Goal: Find specific page/section: Find specific page/section

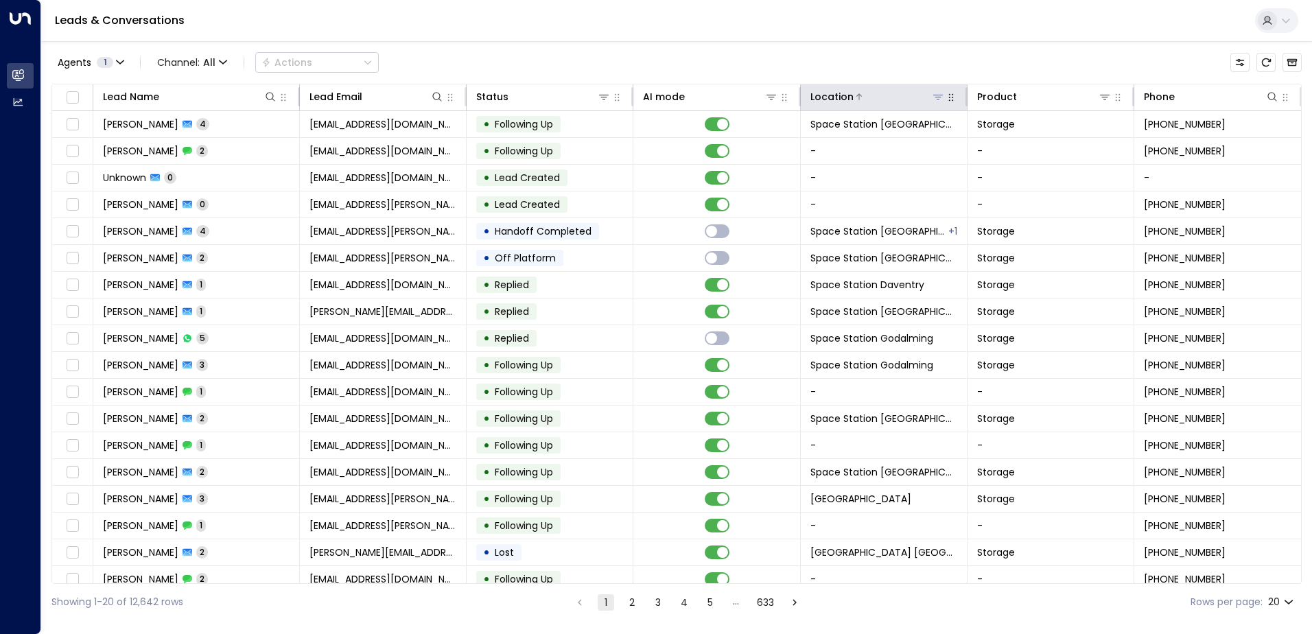
click at [933, 96] on icon at bounding box center [938, 96] width 11 height 11
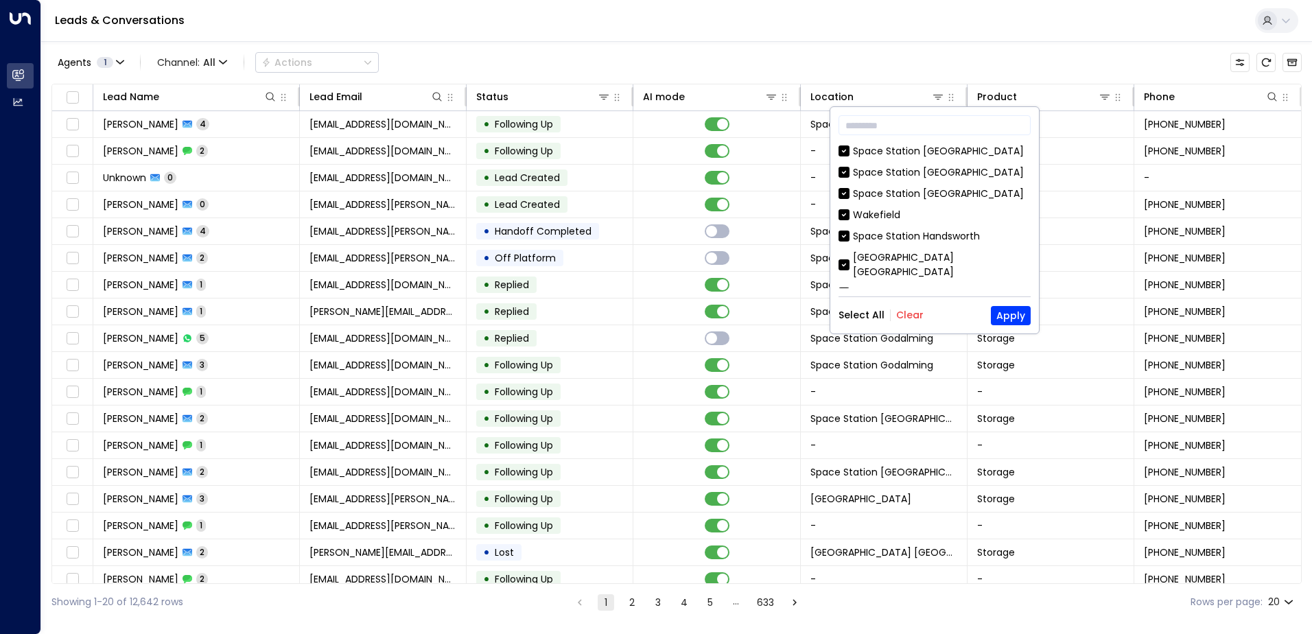
click at [911, 314] on button "Clear" at bounding box center [909, 315] width 27 height 11
click at [952, 251] on div "[GEOGRAPHIC_DATA] [GEOGRAPHIC_DATA]" at bounding box center [942, 265] width 178 height 29
click at [1001, 308] on button "Apply" at bounding box center [1011, 315] width 40 height 19
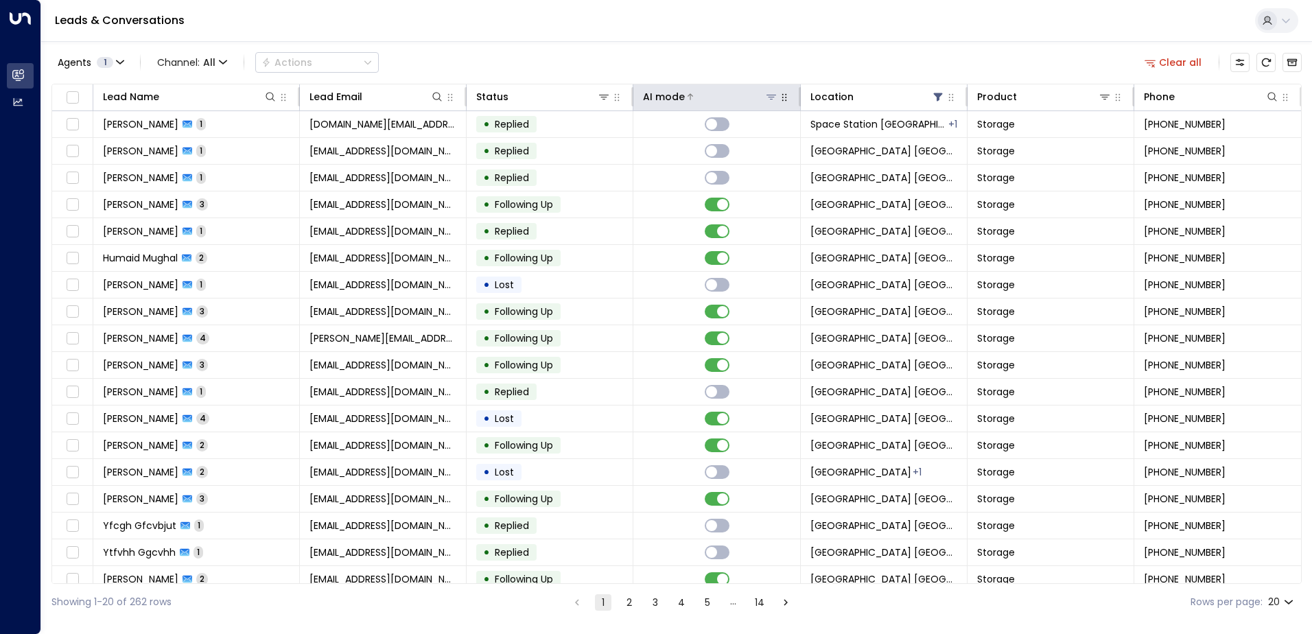
click at [674, 101] on div "AI mode" at bounding box center [664, 97] width 42 height 16
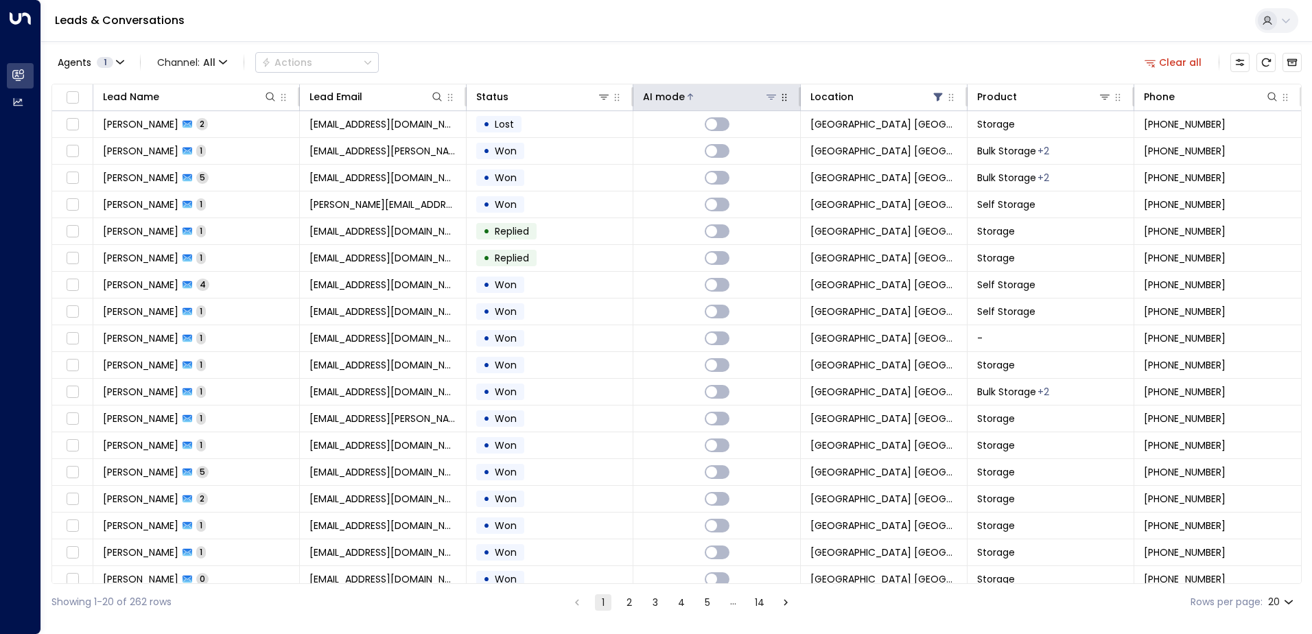
click at [674, 101] on div "AI mode" at bounding box center [664, 97] width 42 height 16
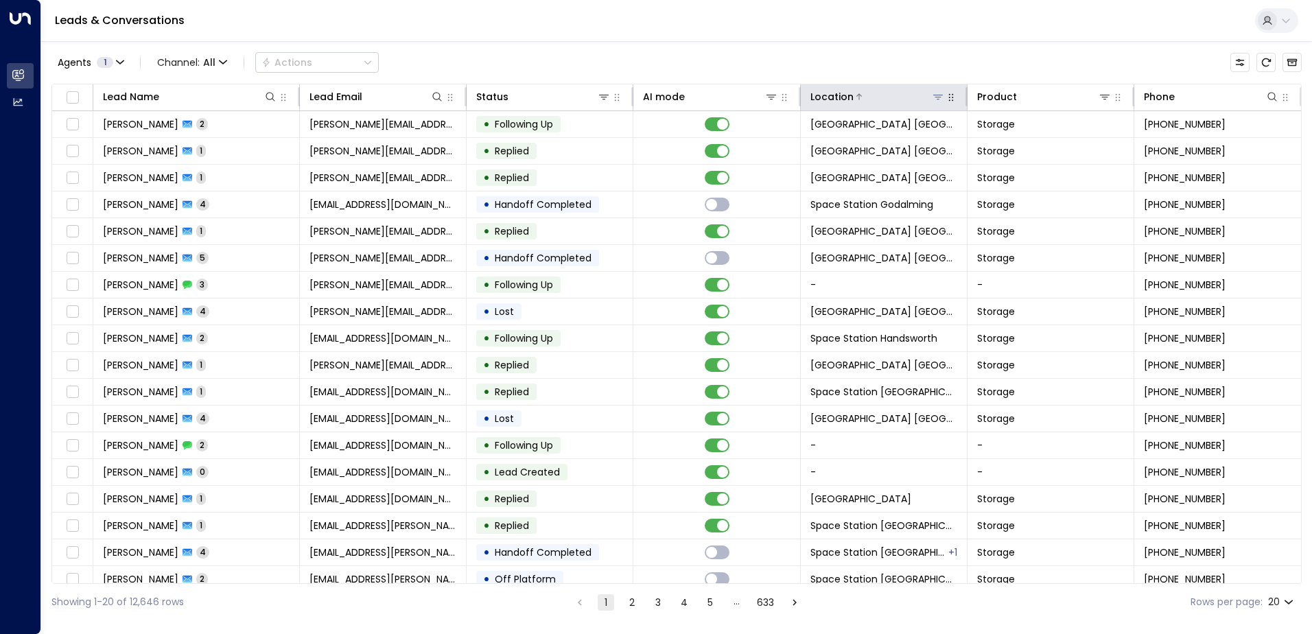
click at [651, 96] on icon at bounding box center [938, 96] width 11 height 11
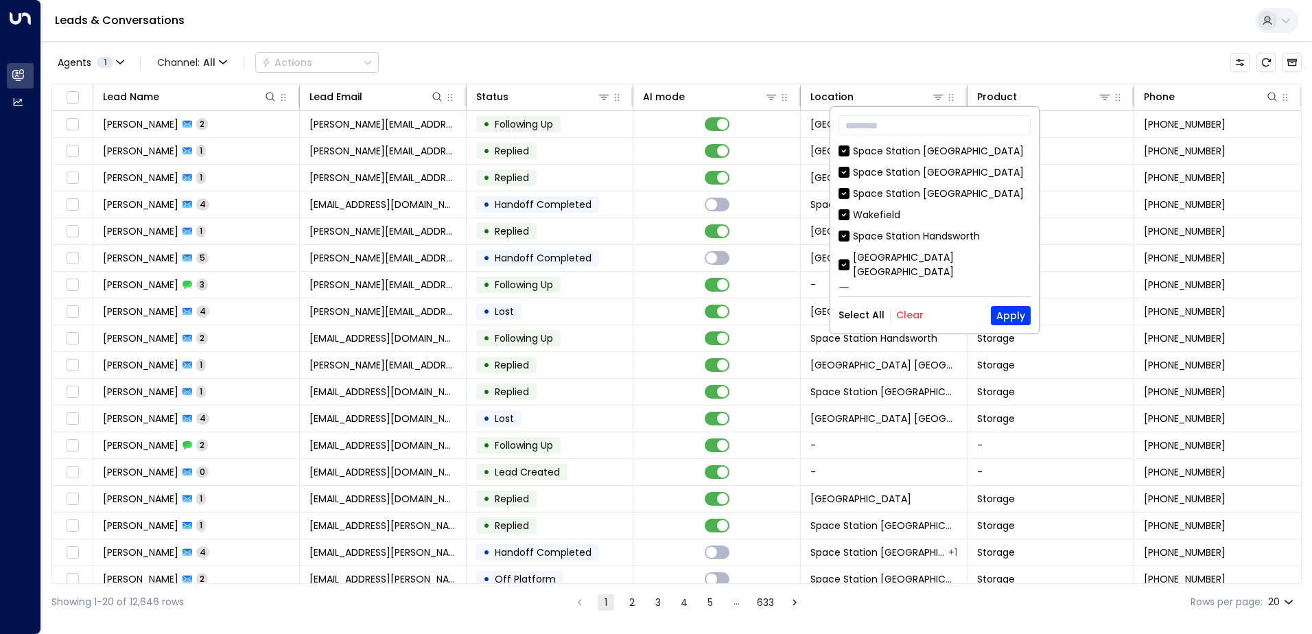
click at [651, 301] on div "​ Space Station Wakefield Space Station Solihull Space Station Doncaster Wakefi…" at bounding box center [934, 220] width 209 height 226
click at [651, 310] on button "Clear" at bounding box center [909, 315] width 27 height 11
click at [651, 257] on div "[GEOGRAPHIC_DATA] [GEOGRAPHIC_DATA]" at bounding box center [942, 265] width 178 height 29
click at [651, 307] on button "Apply" at bounding box center [1011, 315] width 40 height 19
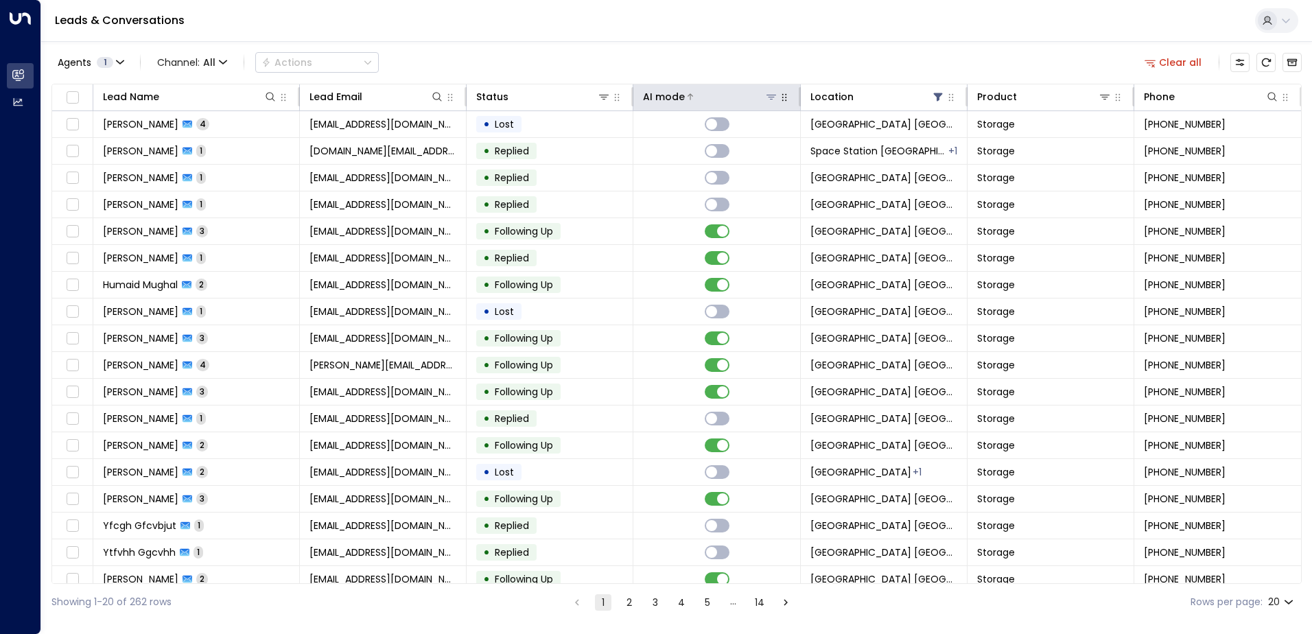
click at [651, 99] on div at bounding box center [731, 97] width 93 height 14
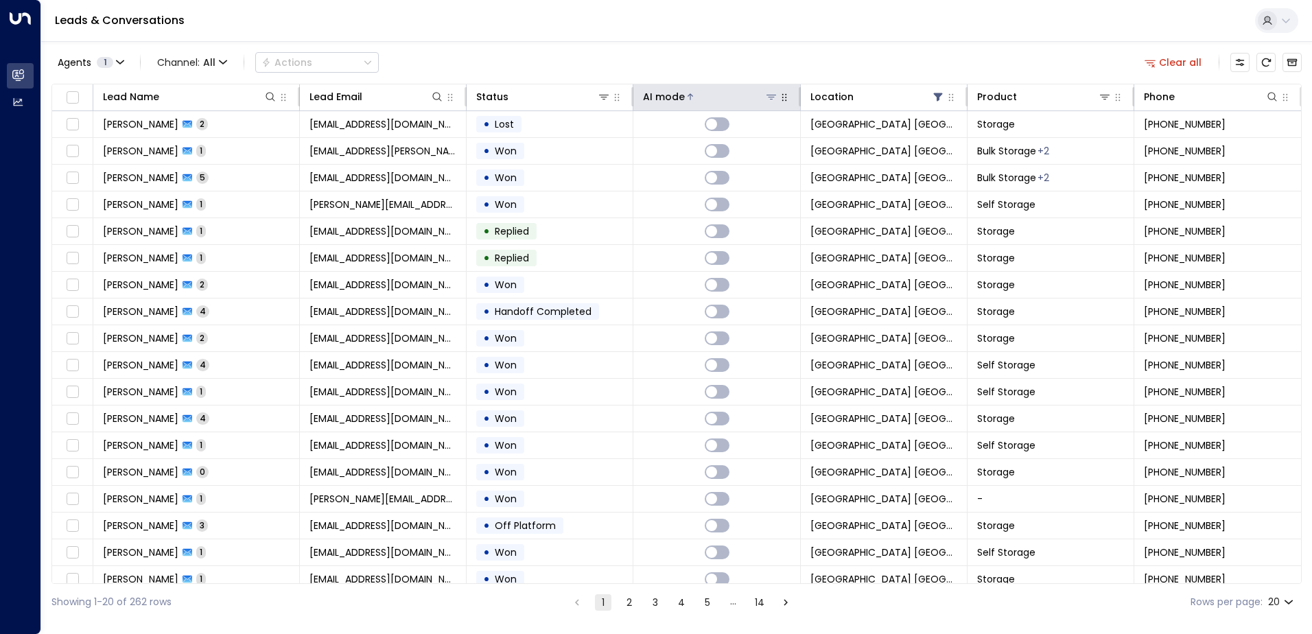
click at [651, 99] on div at bounding box center [731, 97] width 93 height 14
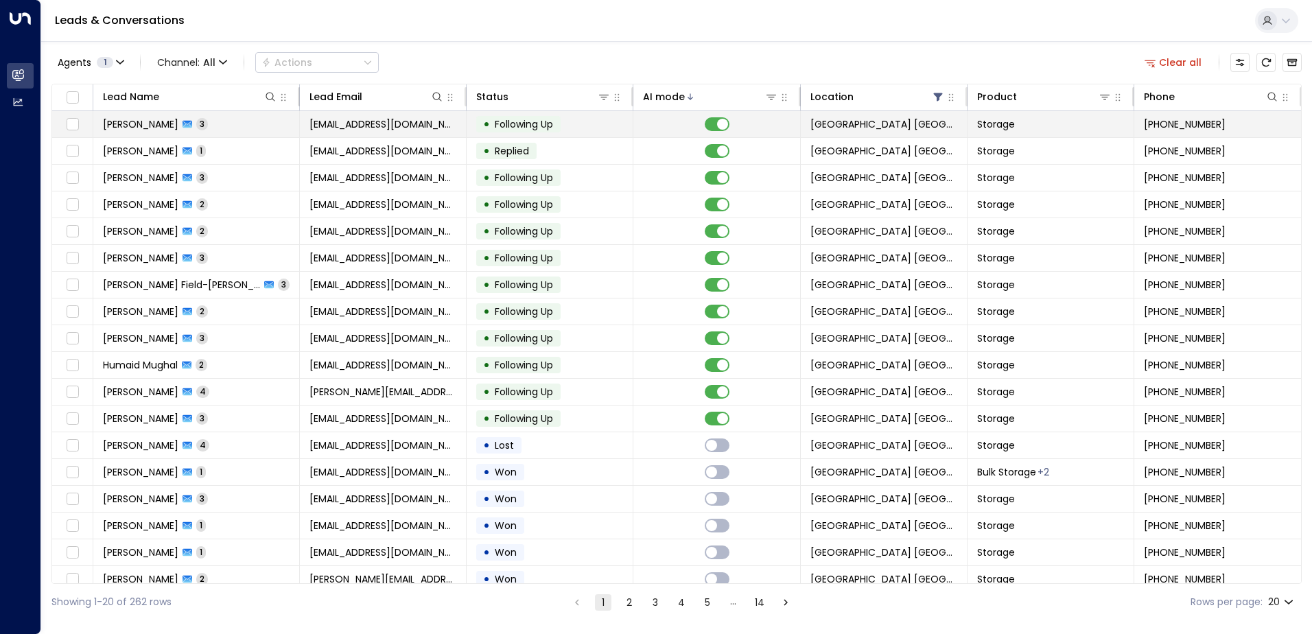
click at [342, 126] on span "[EMAIL_ADDRESS][DOMAIN_NAME]" at bounding box center [383, 124] width 147 height 14
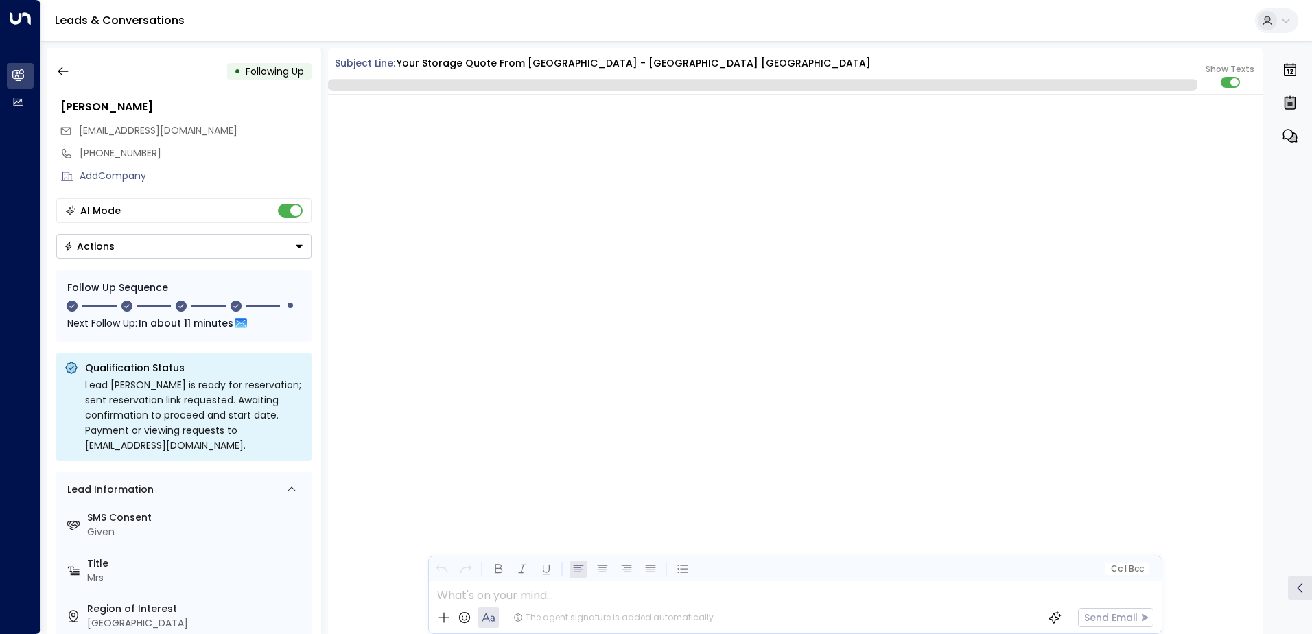
scroll to position [3111, 0]
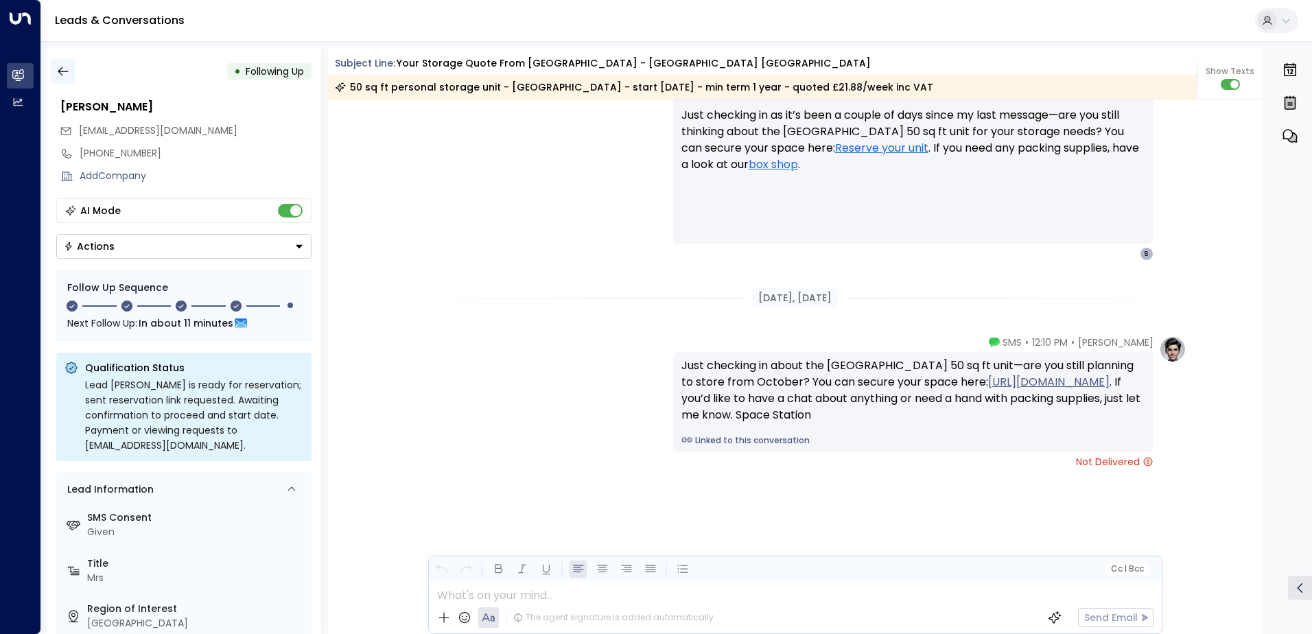
click at [65, 64] on button "button" at bounding box center [63, 71] width 25 height 25
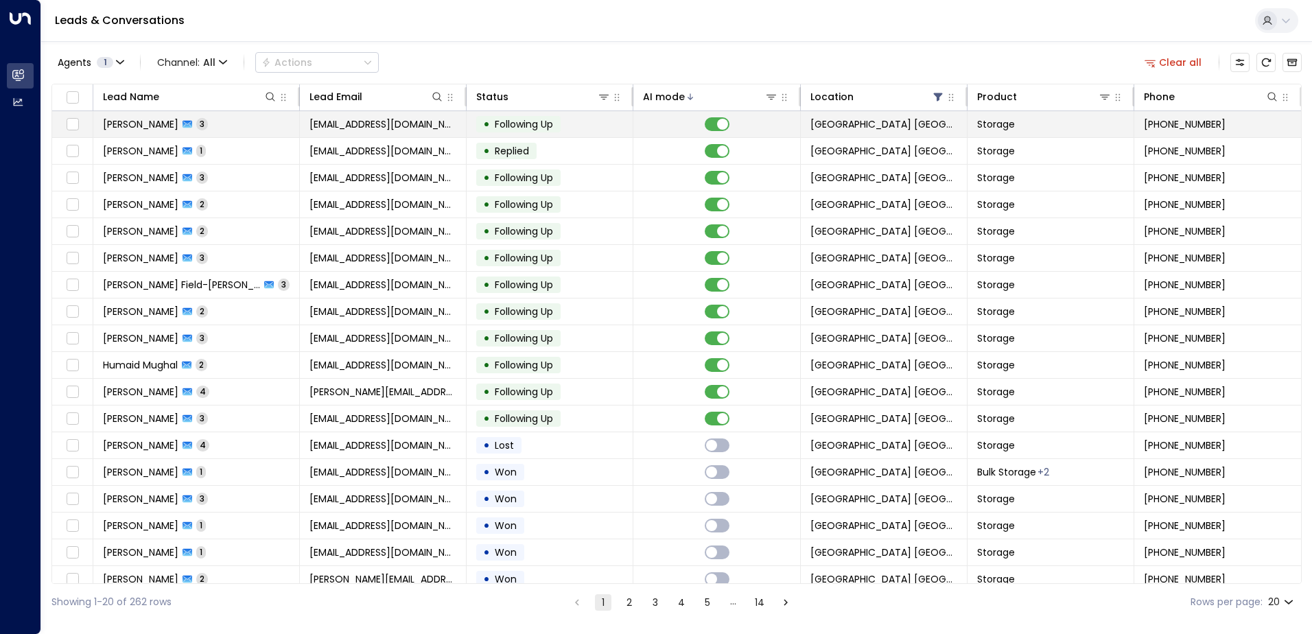
click at [399, 116] on td "[EMAIL_ADDRESS][DOMAIN_NAME]" at bounding box center [383, 124] width 167 height 26
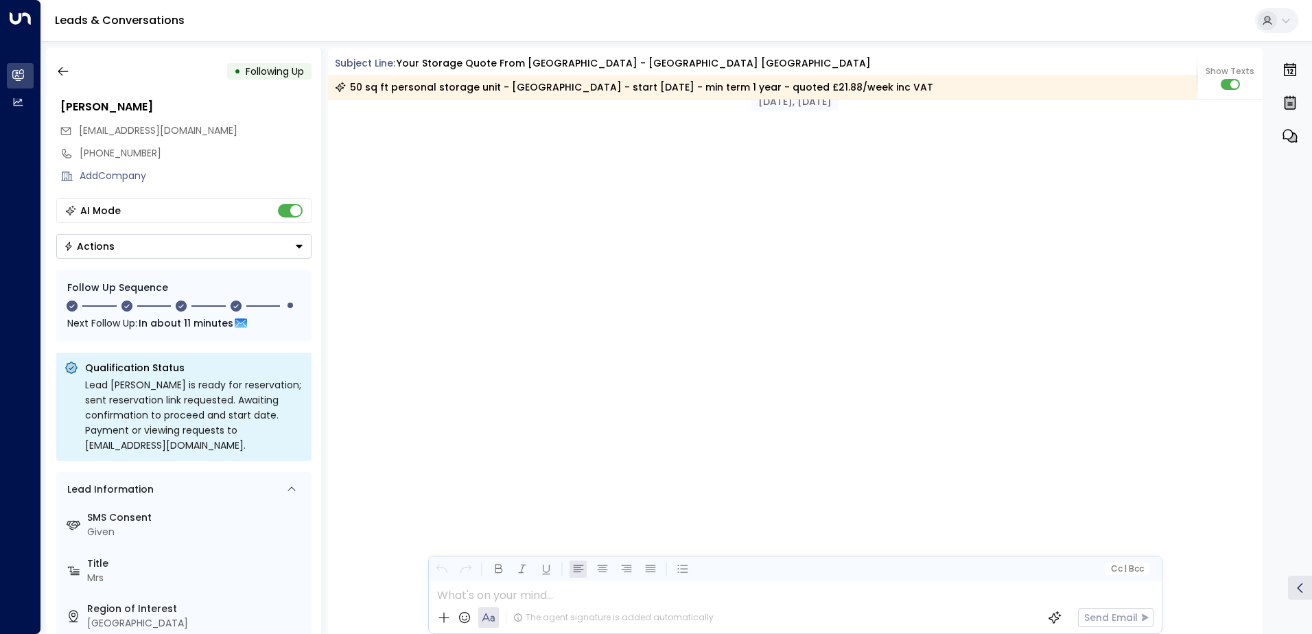
scroll to position [2860, 0]
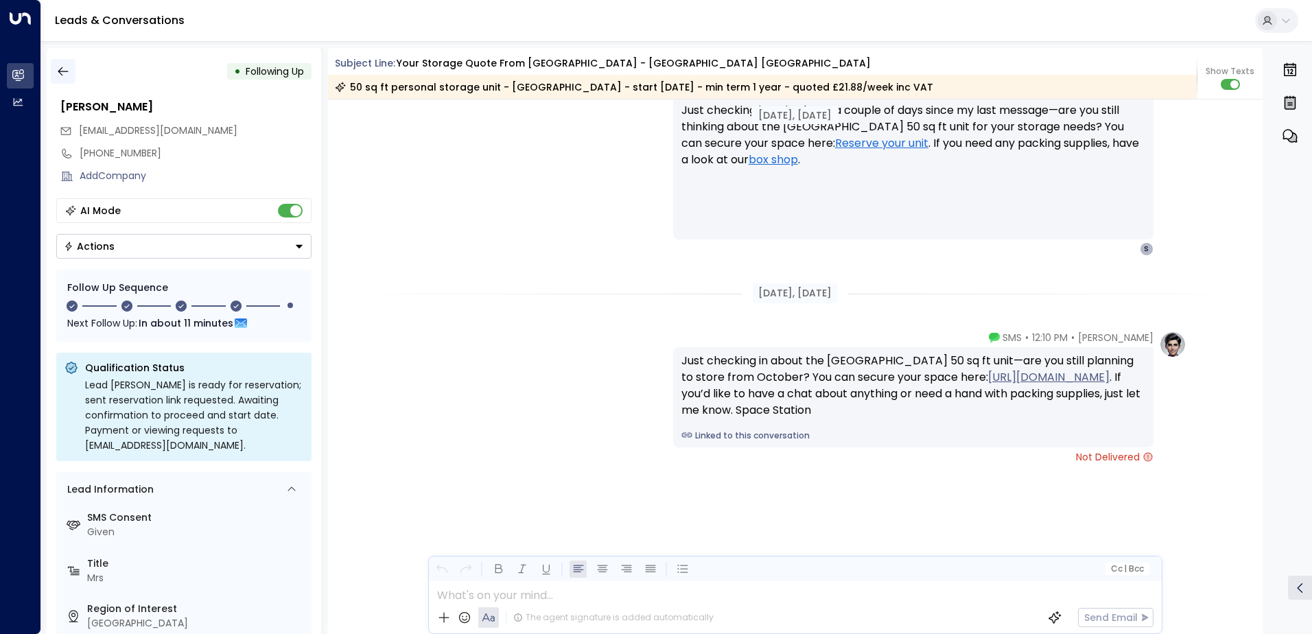
click at [65, 77] on icon "button" at bounding box center [63, 72] width 14 height 14
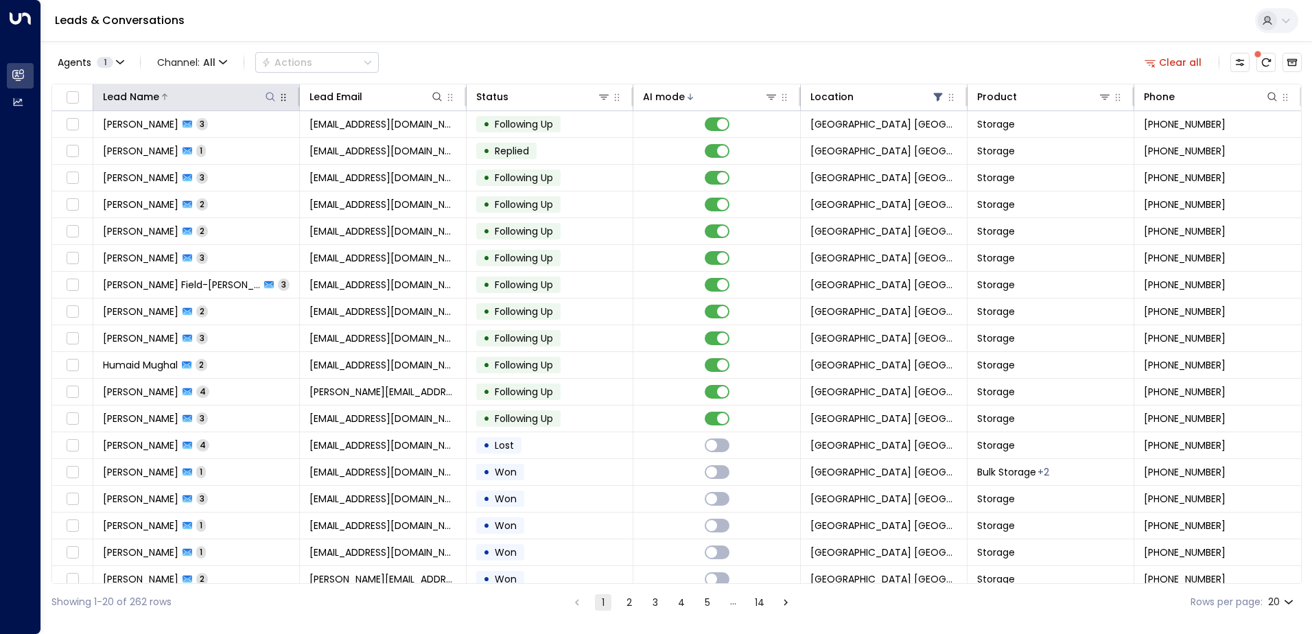
click at [267, 96] on icon at bounding box center [270, 96] width 11 height 11
type input "*****"
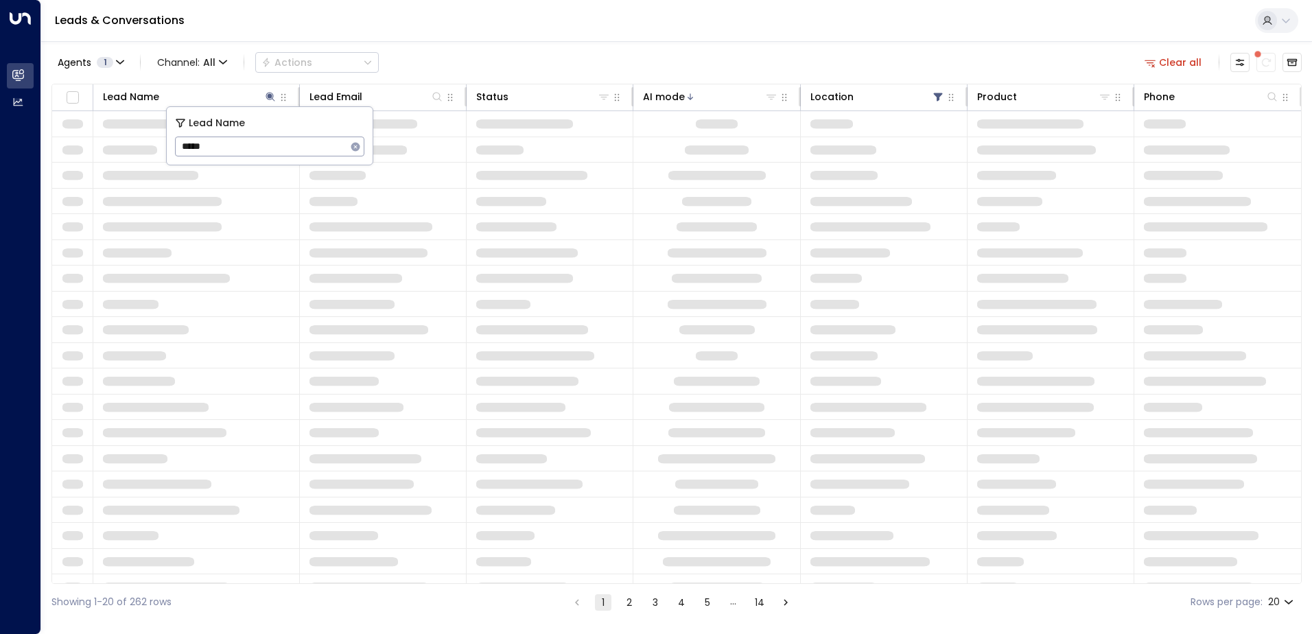
click at [399, 64] on div "Agents 1 Channel: All Actions Clear all" at bounding box center [676, 62] width 1250 height 29
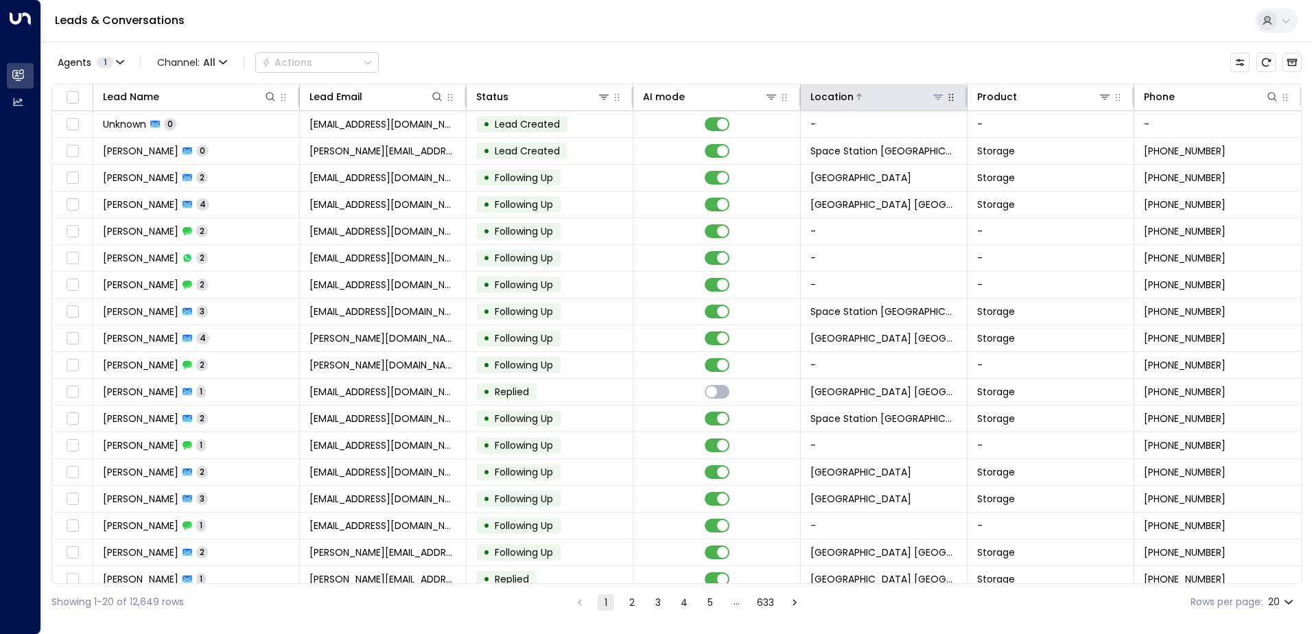
click at [933, 100] on icon at bounding box center [938, 96] width 11 height 11
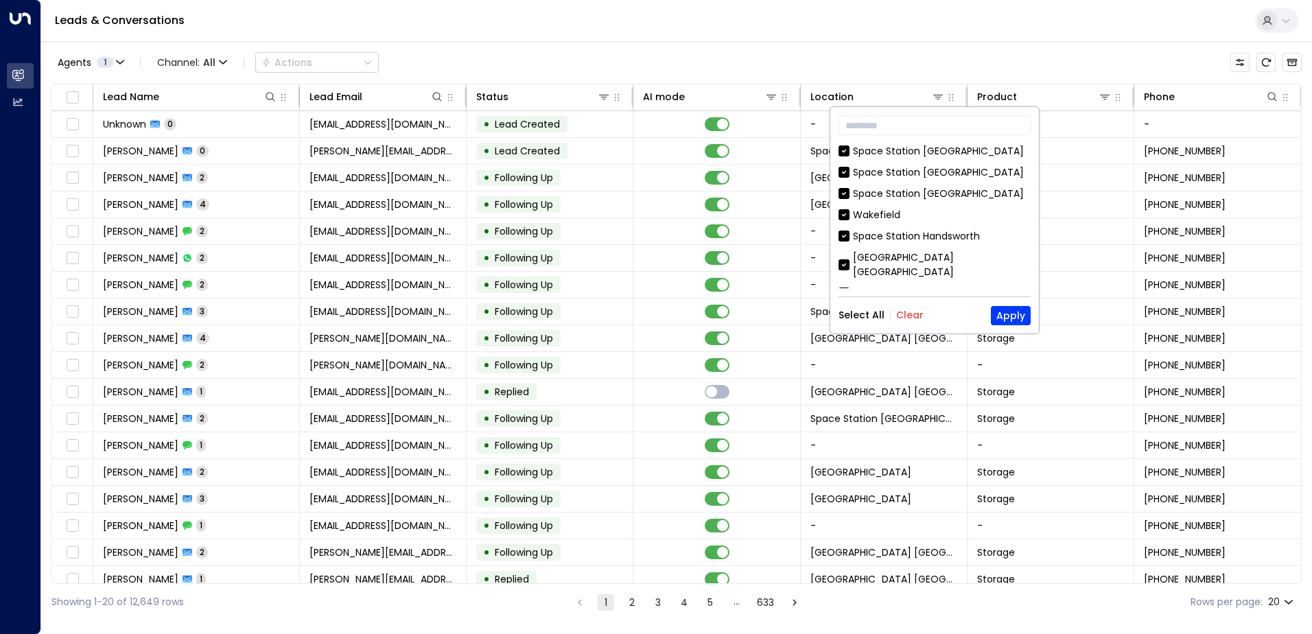
click at [911, 304] on div "​ Space Station Wakefield Space Station Solihull Space Station Doncaster Wakefi…" at bounding box center [934, 220] width 209 height 226
click at [912, 312] on button "Clear" at bounding box center [909, 315] width 27 height 11
click at [951, 248] on div "Space Station Wakefield Space Station Solihull Space Station Doncaster Wakefiel…" at bounding box center [935, 216] width 192 height 144
click at [953, 255] on div "[GEOGRAPHIC_DATA] [GEOGRAPHIC_DATA]" at bounding box center [942, 265] width 178 height 29
click at [1001, 298] on div "​ Space Station Wakefield Space Station Solihull Space Station Doncaster Wakefi…" at bounding box center [934, 220] width 209 height 226
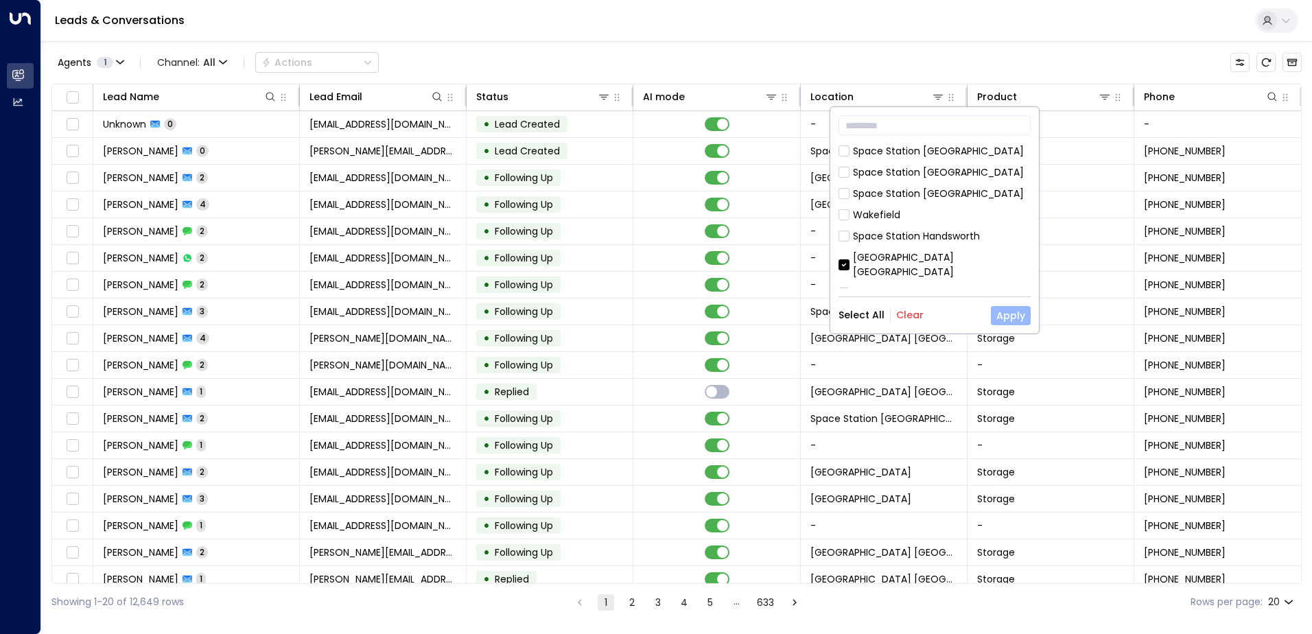
click at [1012, 313] on button "Apply" at bounding box center [1011, 315] width 40 height 19
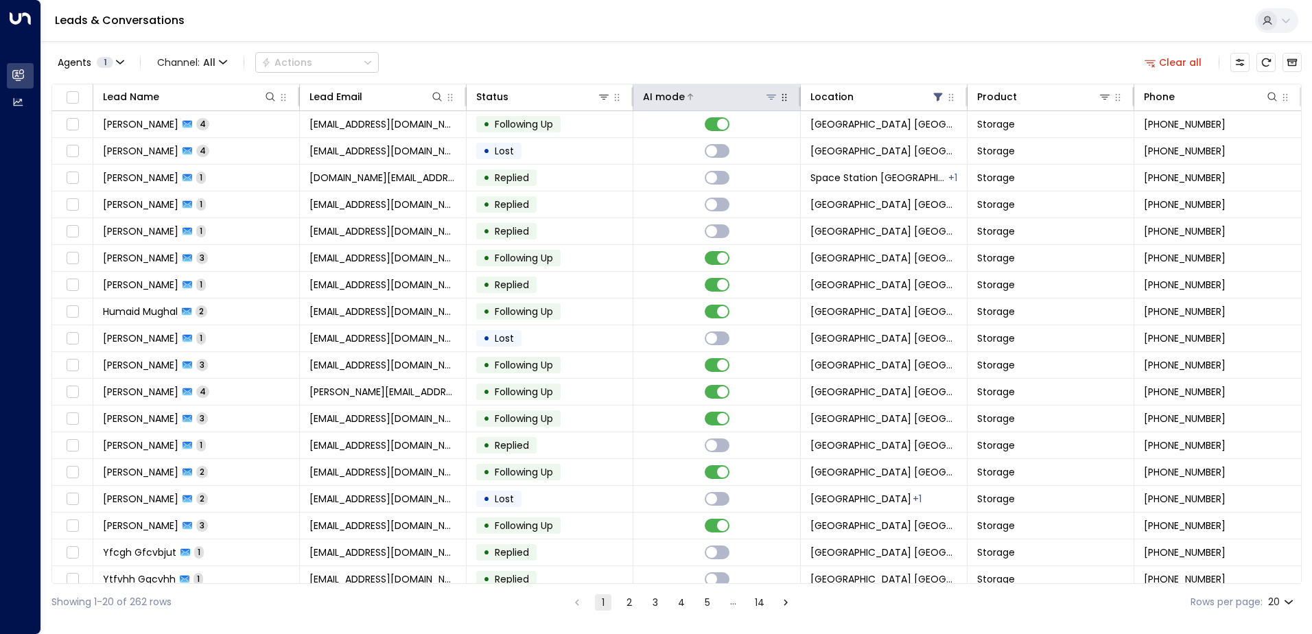
click at [699, 98] on div at bounding box center [731, 97] width 93 height 14
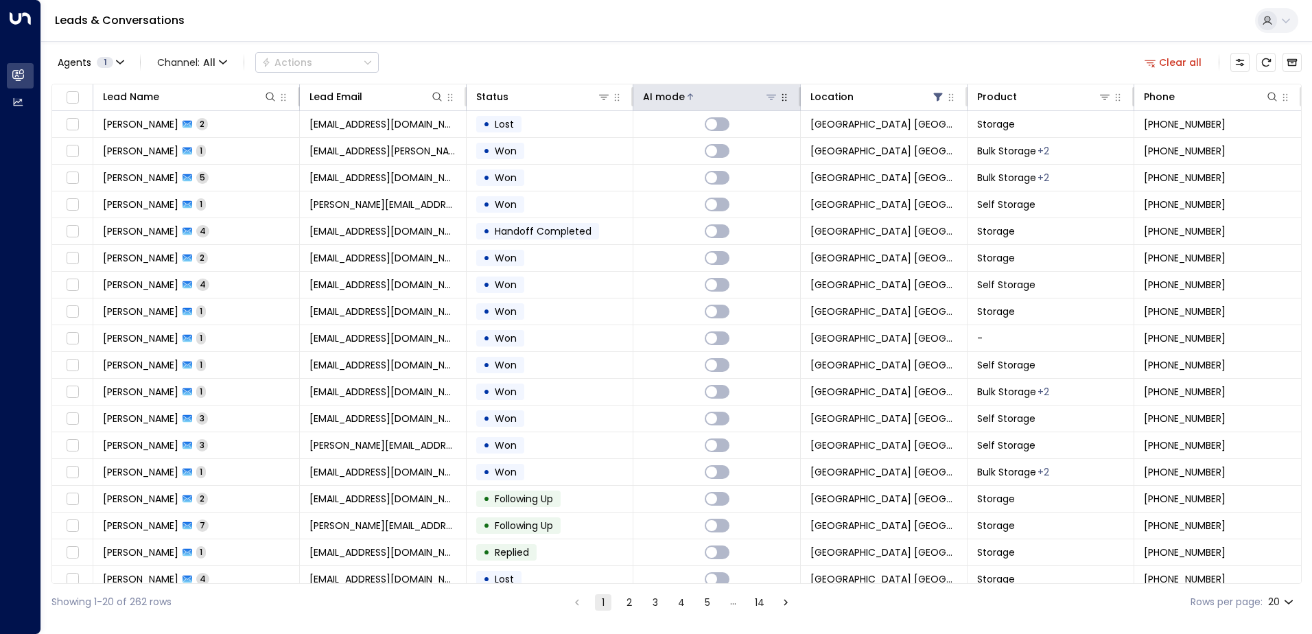
click at [699, 98] on div at bounding box center [731, 97] width 93 height 14
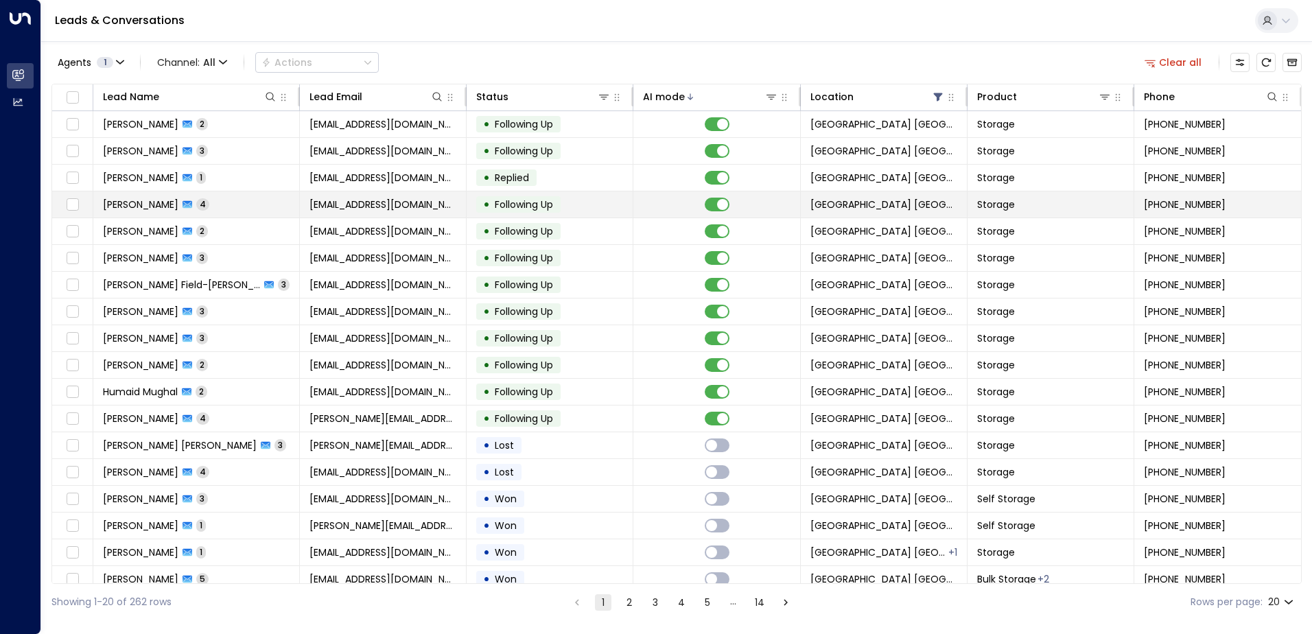
click at [288, 198] on td "Sophie Roberts 4" at bounding box center [196, 204] width 207 height 26
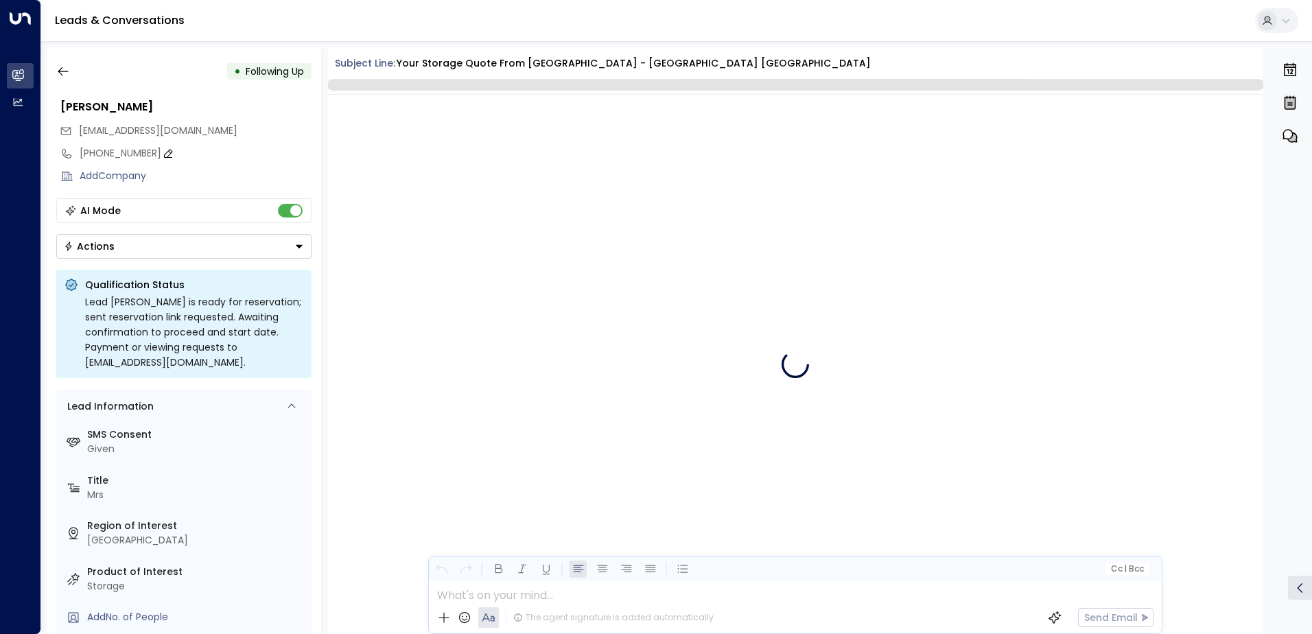
scroll to position [4384, 0]
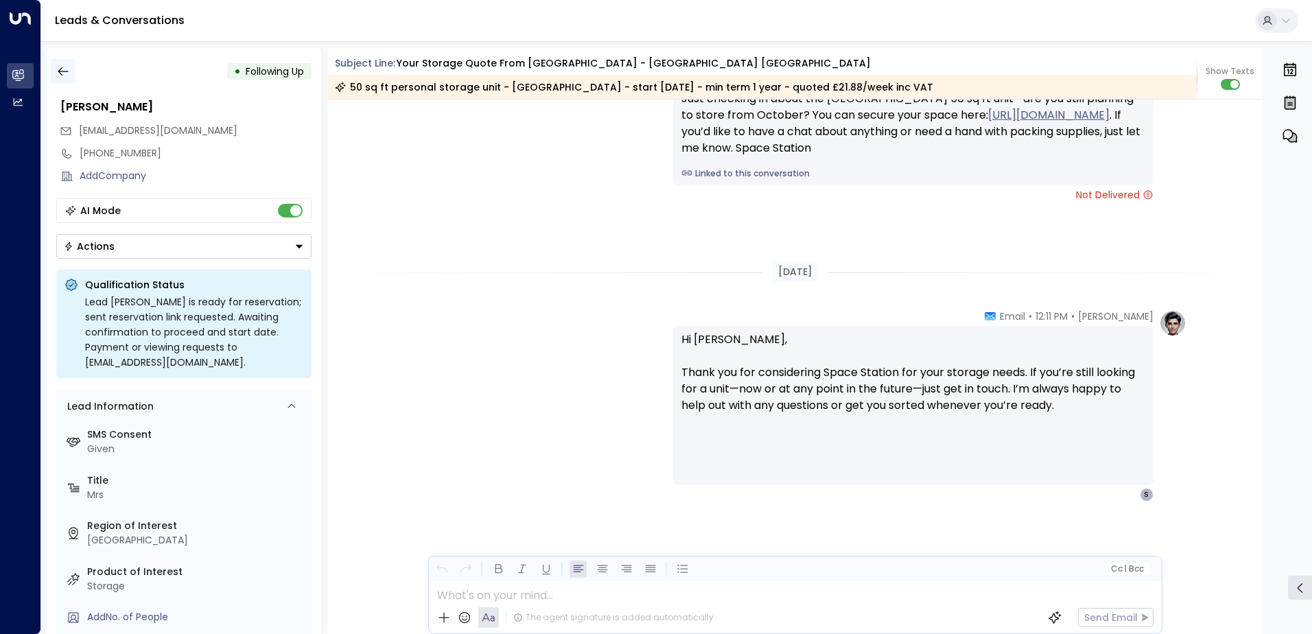
click at [66, 72] on icon "button" at bounding box center [63, 72] width 14 height 14
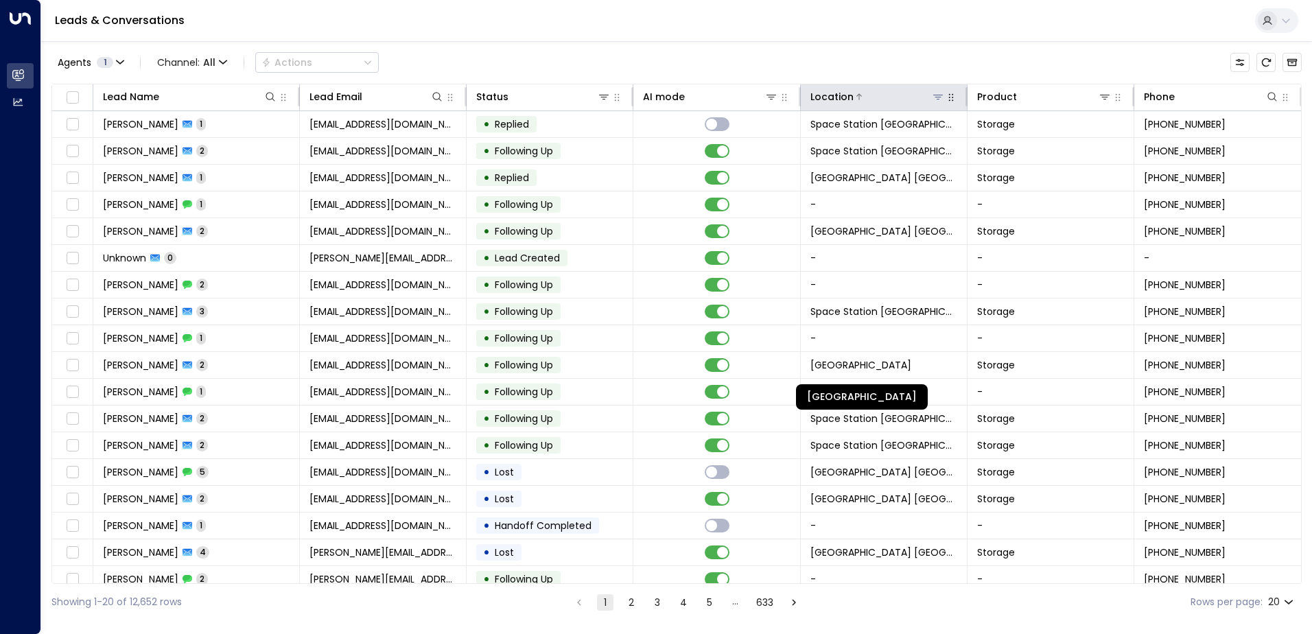
click at [651, 96] on icon at bounding box center [938, 96] width 11 height 11
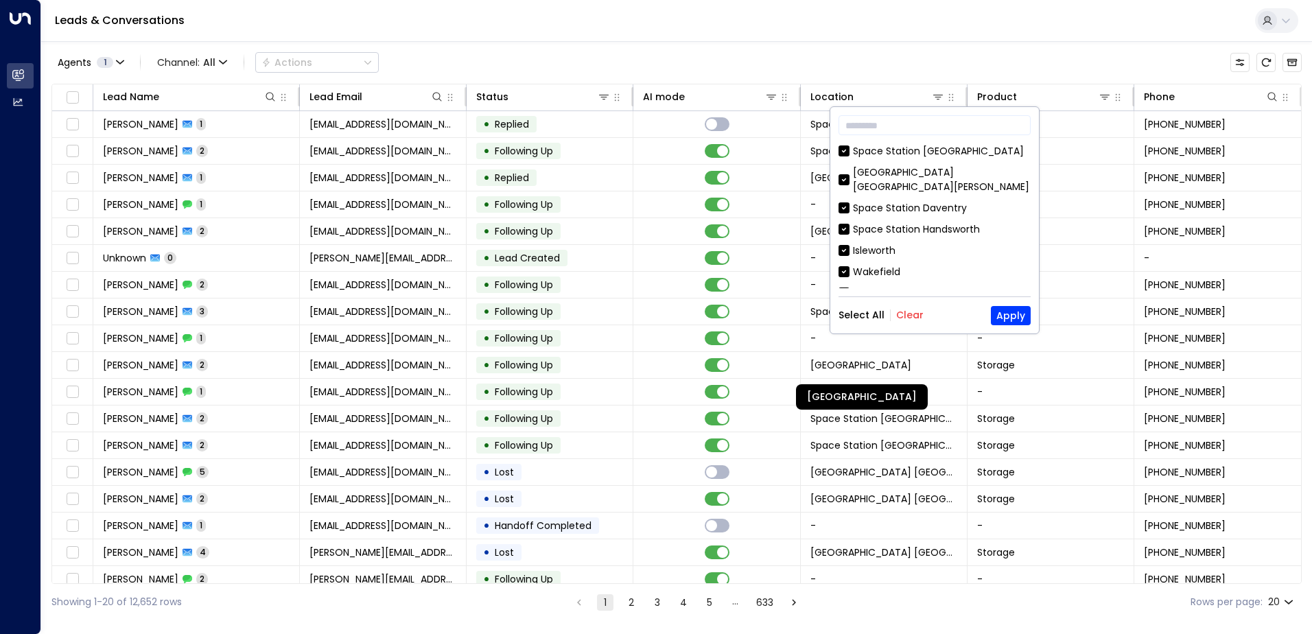
click at [651, 311] on button "Clear" at bounding box center [909, 315] width 27 height 11
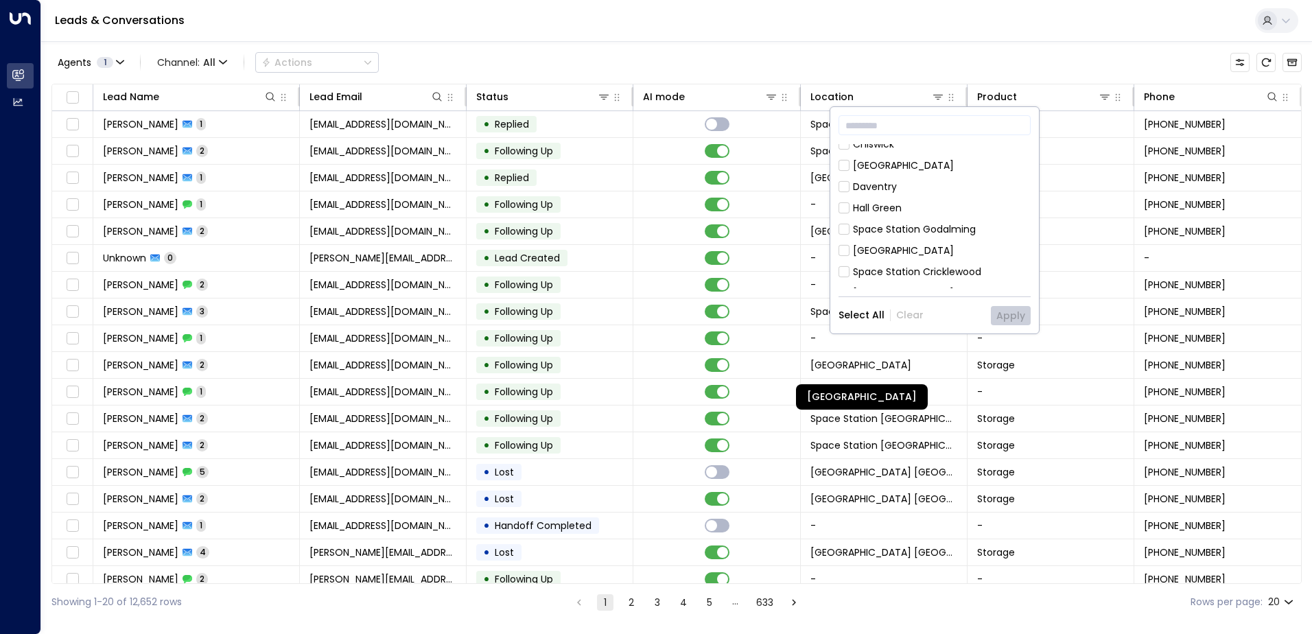
scroll to position [137, 0]
click at [651, 170] on div "[GEOGRAPHIC_DATA] [GEOGRAPHIC_DATA]" at bounding box center [942, 184] width 178 height 29
click at [651, 310] on button "Apply" at bounding box center [1011, 315] width 40 height 19
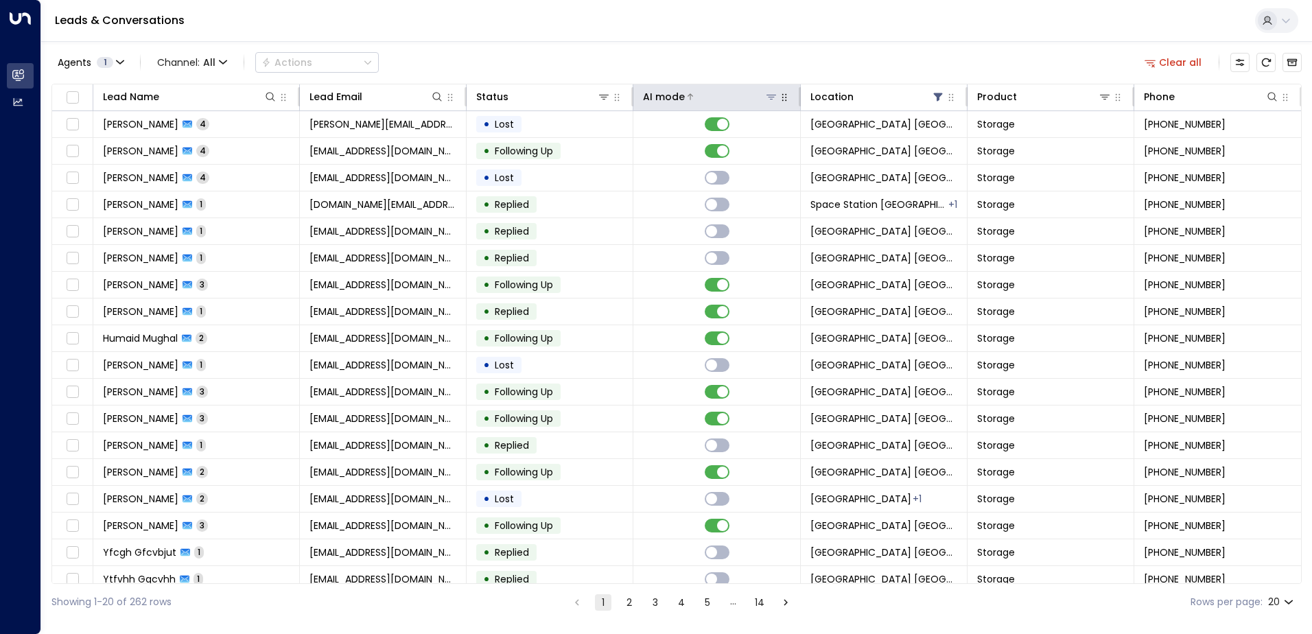
click at [651, 95] on icon at bounding box center [690, 97] width 8 height 8
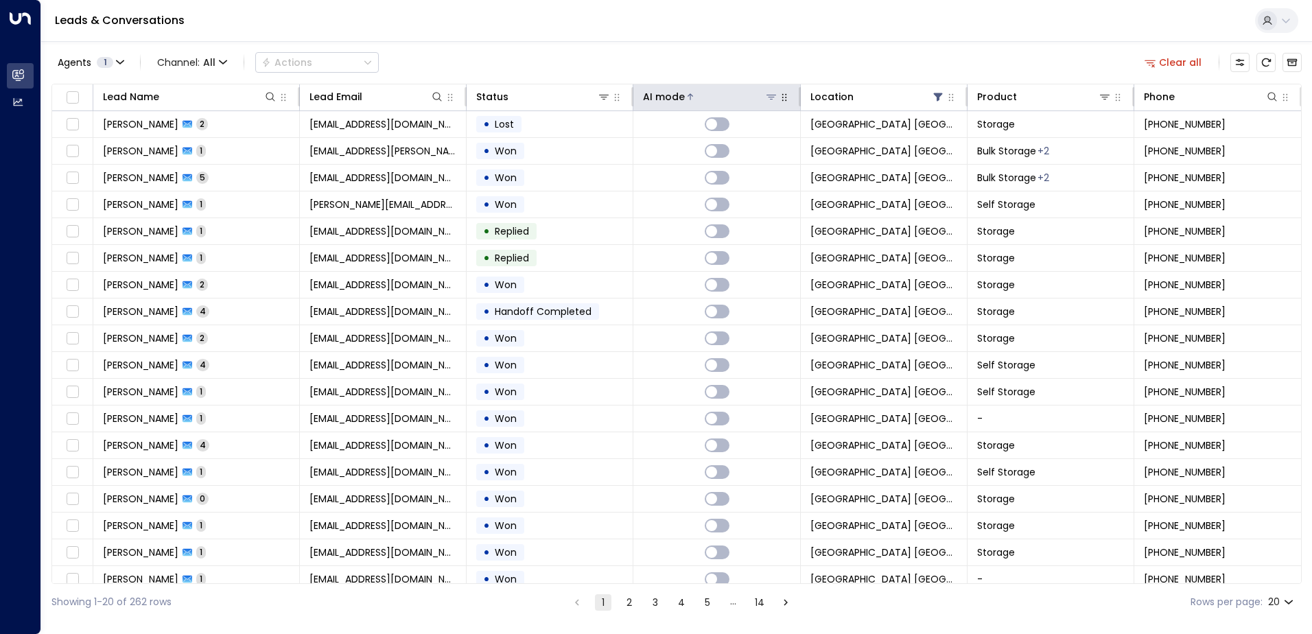
click at [651, 95] on icon at bounding box center [690, 97] width 8 height 8
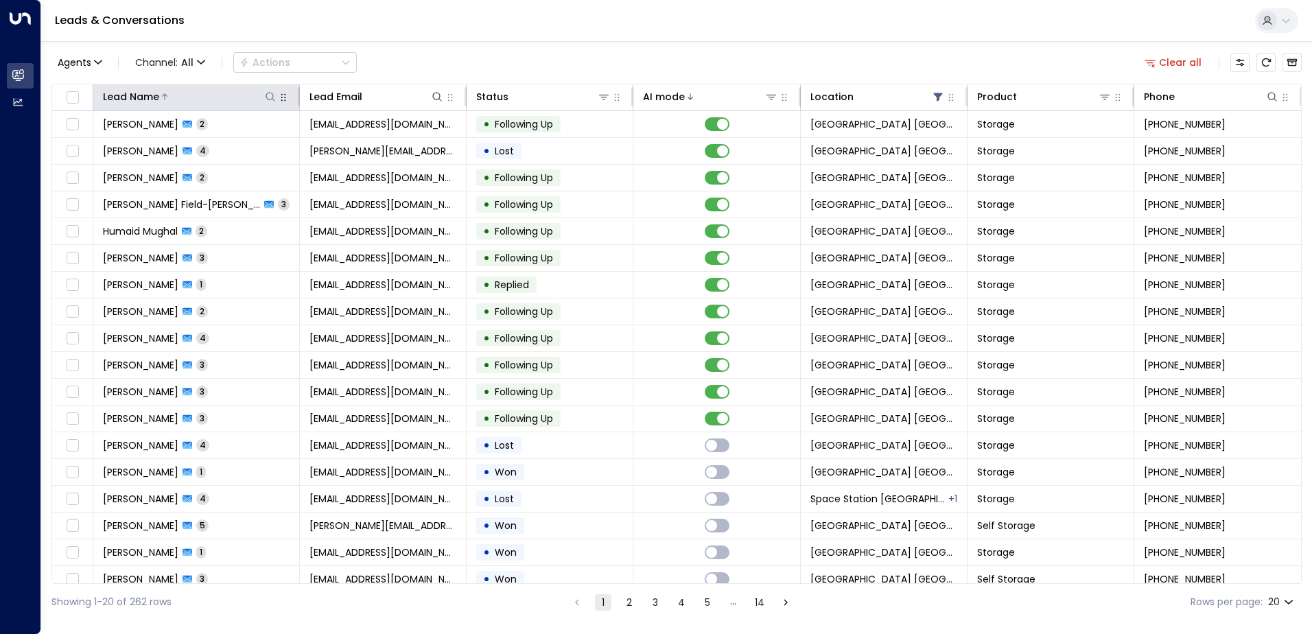
click at [264, 93] on button at bounding box center [271, 97] width 14 height 14
type input "*"
type input "******"
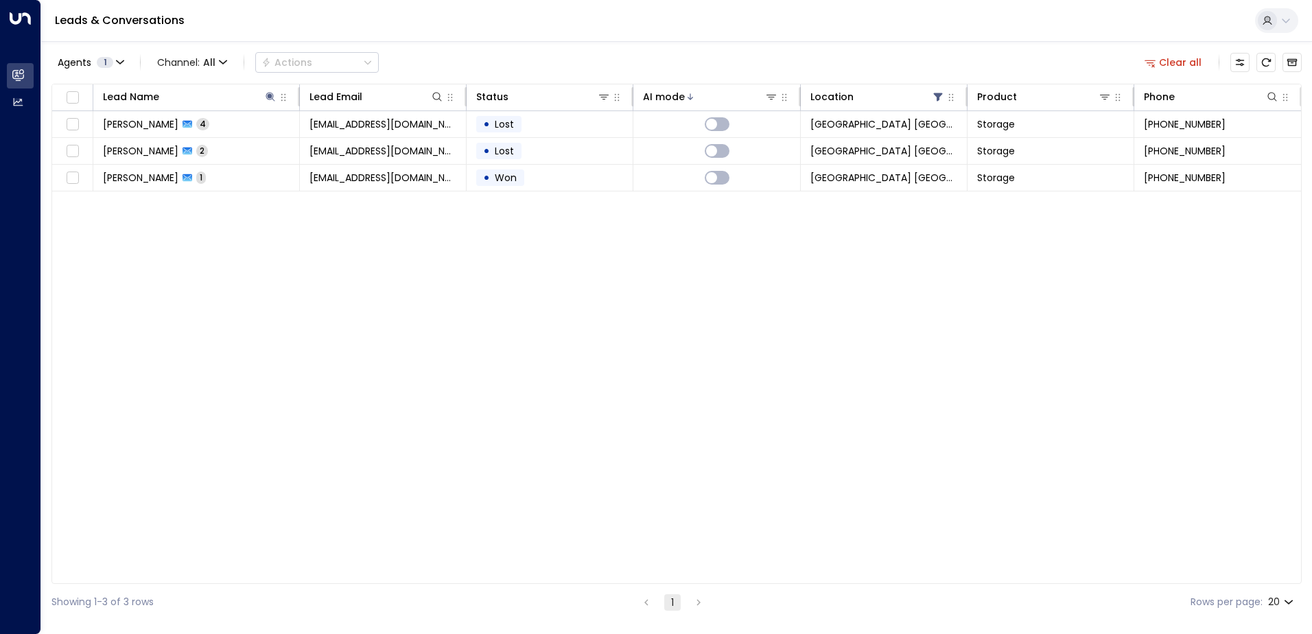
click at [430, 48] on div "Agents 1 Channel: All Actions Clear all" at bounding box center [676, 62] width 1250 height 29
